Goal: Navigation & Orientation: Find specific page/section

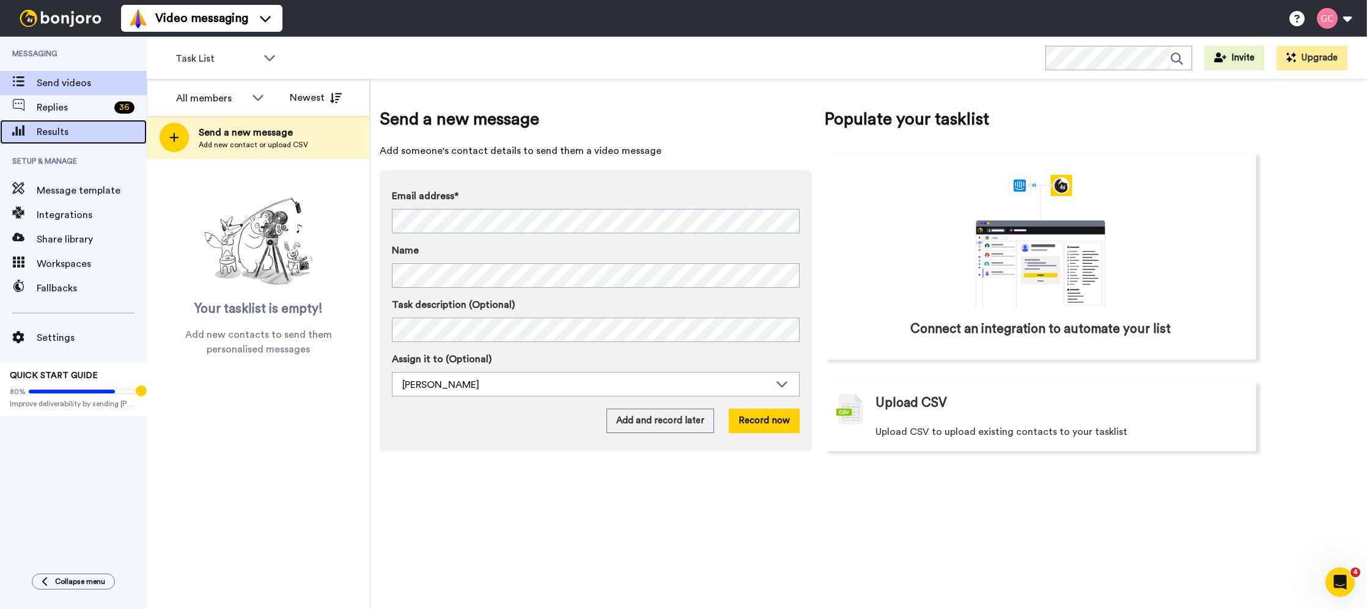
drag, startPoint x: 56, startPoint y: 132, endPoint x: 81, endPoint y: 134, distance: 25.7
click at [56, 132] on span "Results" at bounding box center [92, 132] width 110 height 15
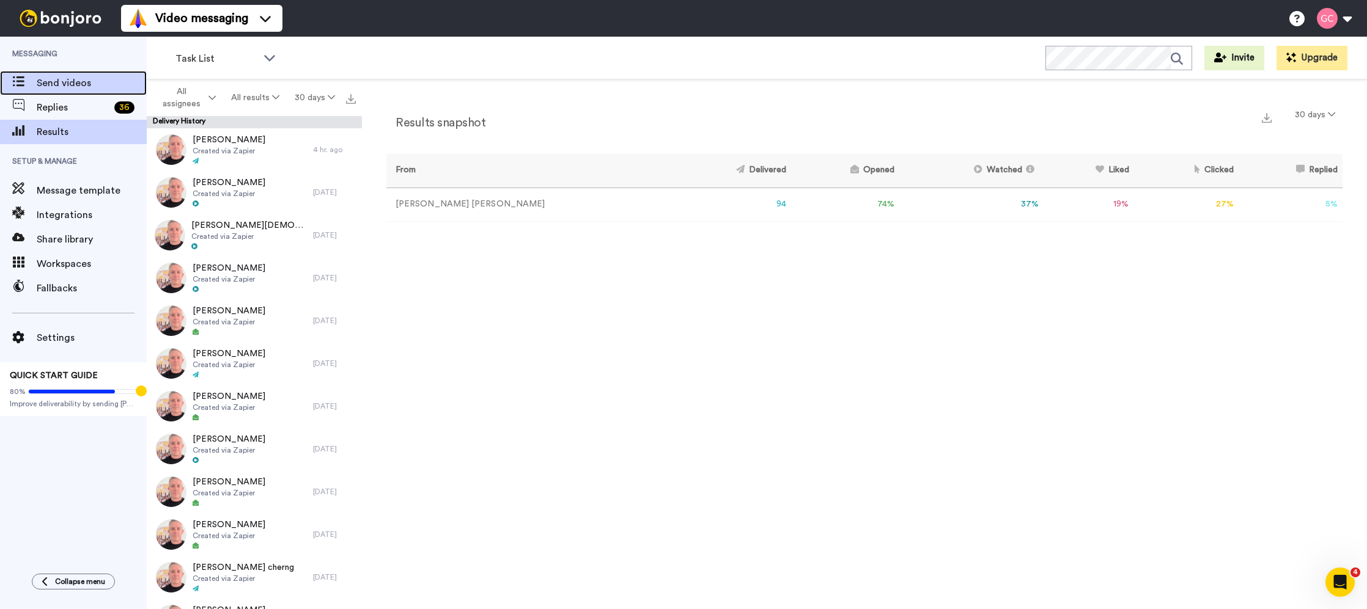
click at [109, 89] on span "Send videos" at bounding box center [92, 83] width 110 height 15
